Goal: Use online tool/utility

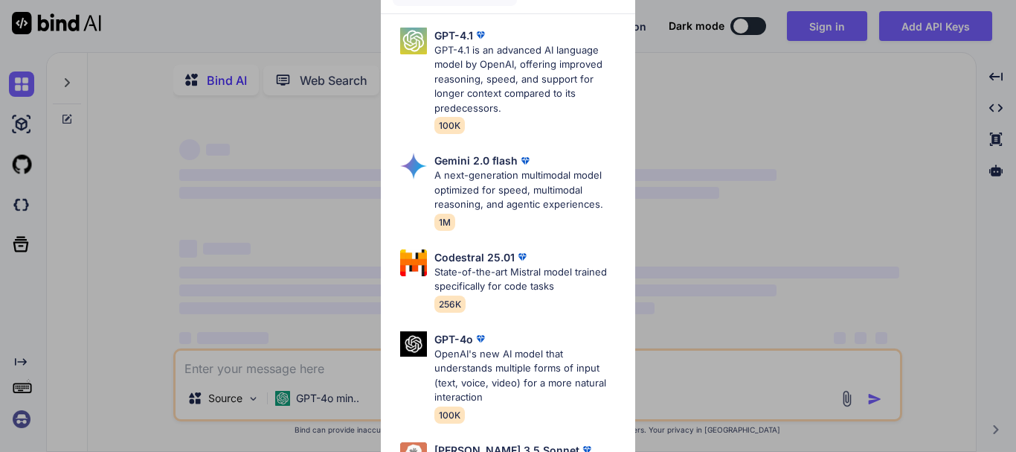
click at [677, 83] on div "Advanced Models GPT-4.1 GPT-4.1 is an advanced AI language model by OpenAI, off…" at bounding box center [508, 226] width 1016 height 452
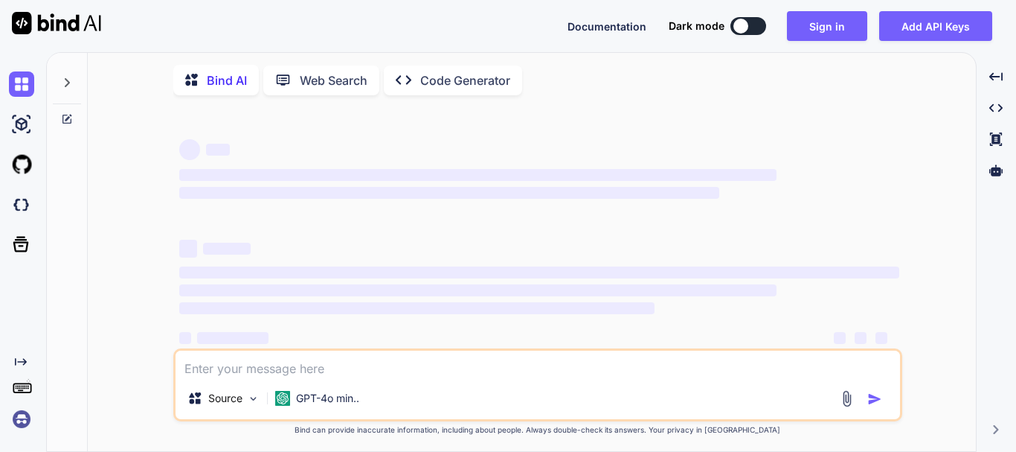
type textarea "x"
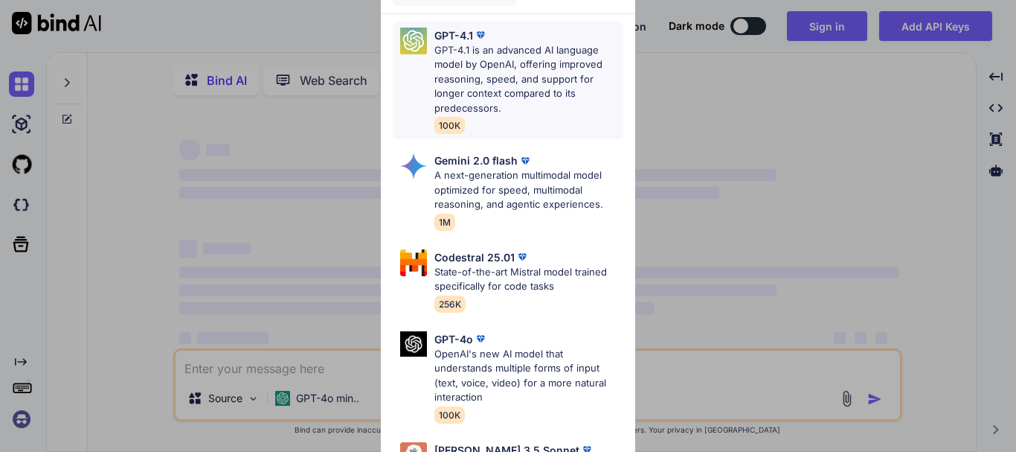
scroll to position [41, 0]
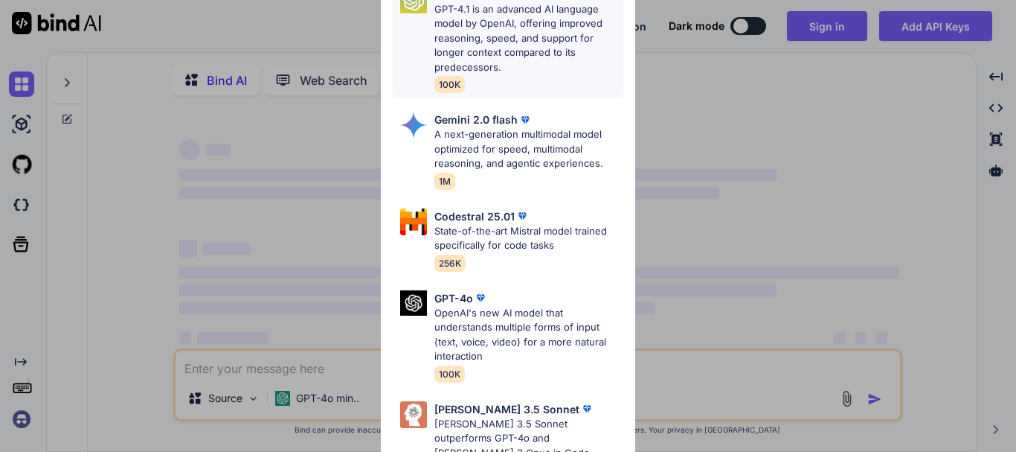
type textarea "x"
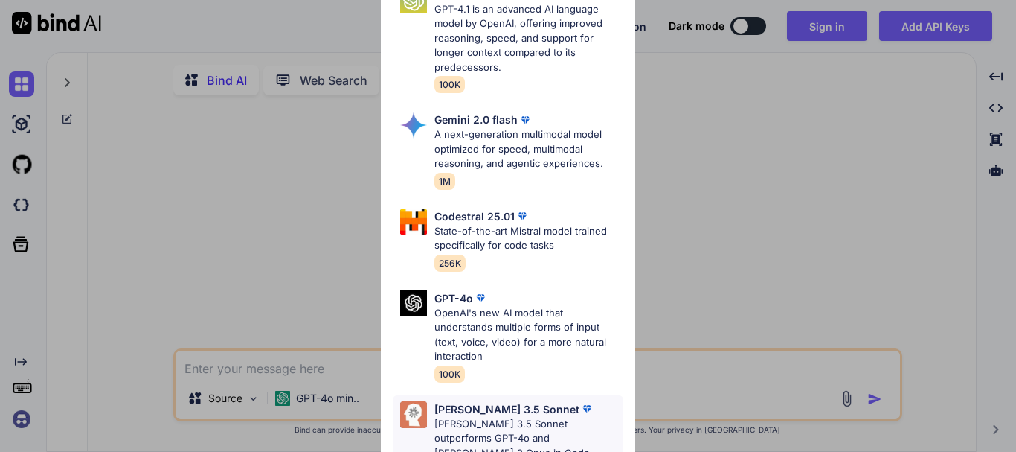
click at [453, 410] on p "[PERSON_NAME] 3.5 Sonnet" at bounding box center [507, 409] width 145 height 16
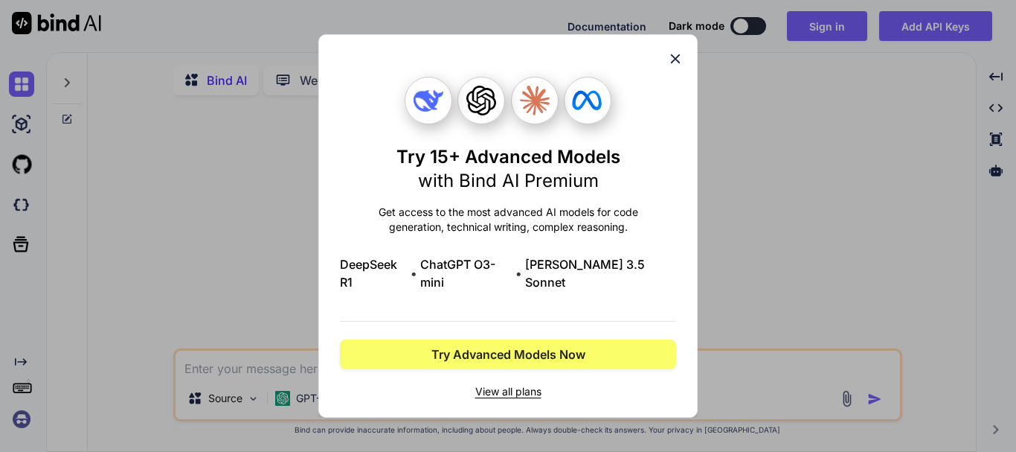
click at [533, 112] on icon at bounding box center [535, 101] width 30 height 30
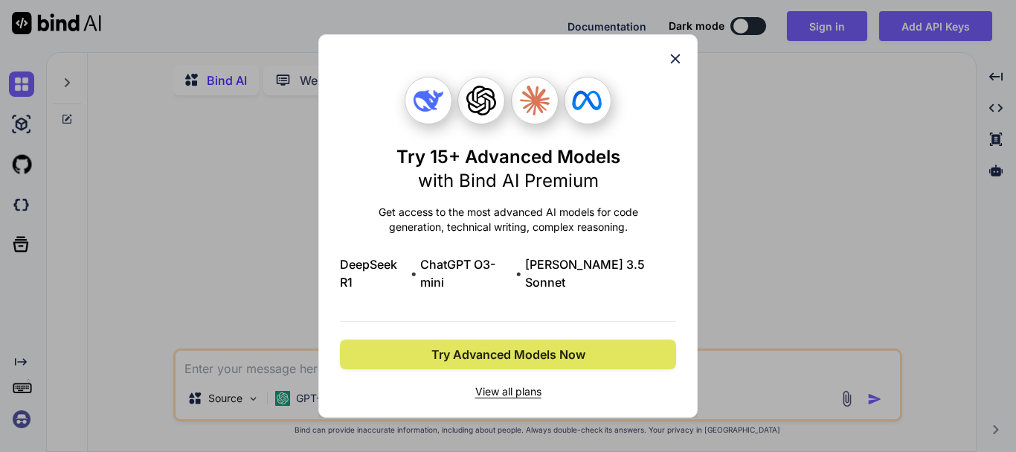
click at [531, 350] on span "Try Advanced Models Now" at bounding box center [509, 354] width 154 height 18
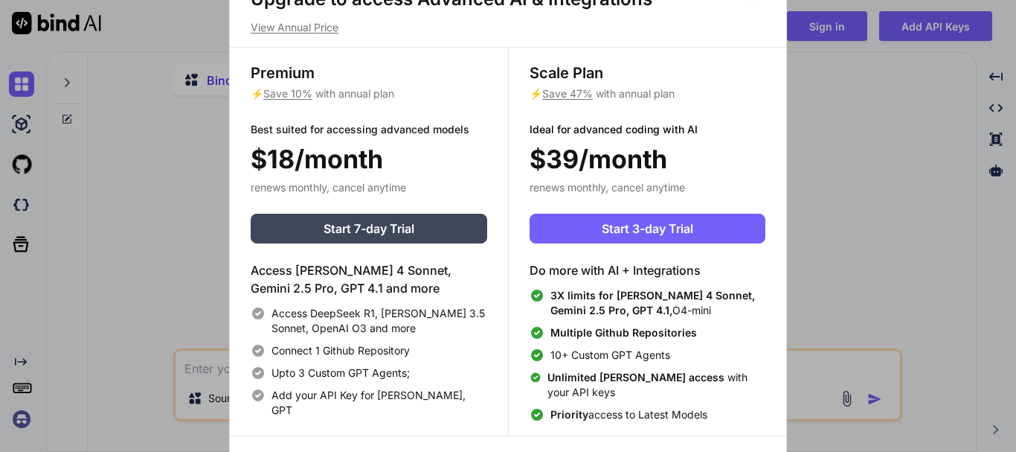
click at [841, 68] on div "Upgrade to access Advanced AI & Integrations View Annual Price Premium ⚡ Save 1…" at bounding box center [508, 226] width 1016 height 452
